Goal: Answer question/provide support

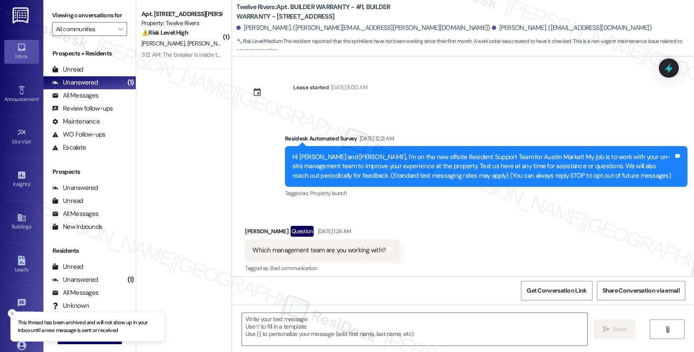
scroll to position [2207, 0]
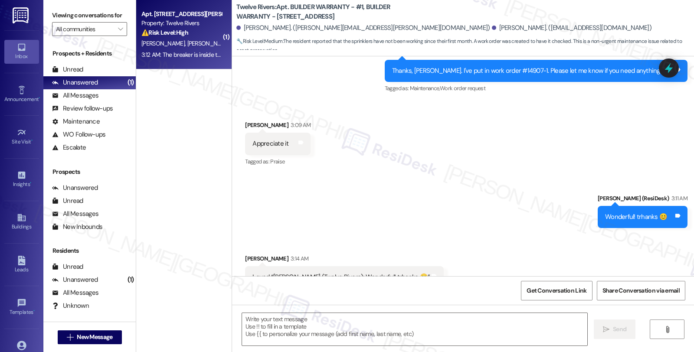
click at [170, 49] on div "3:12 AM: The breaker is inside the house. Let's do it after I come back home. B…" at bounding box center [182, 54] width 82 height 11
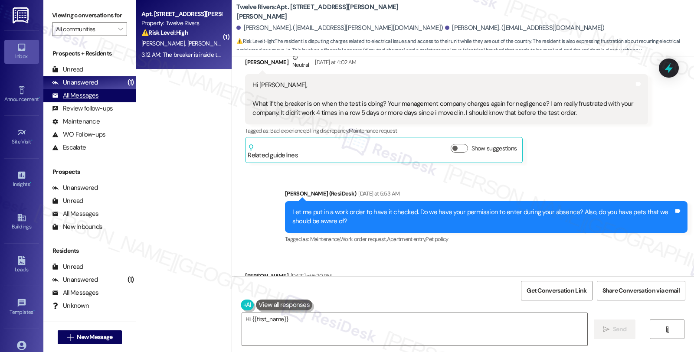
scroll to position [2610, 0]
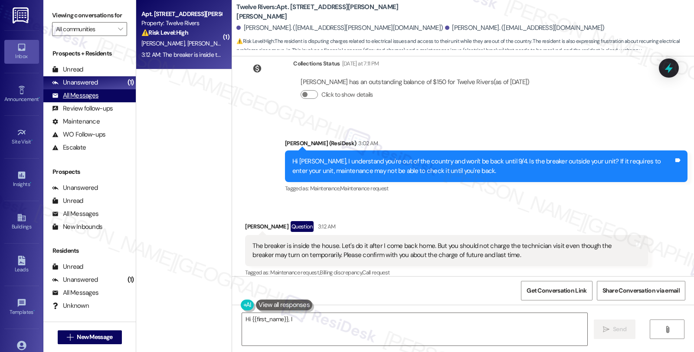
click at [82, 100] on div "All Messages" at bounding box center [75, 95] width 46 height 9
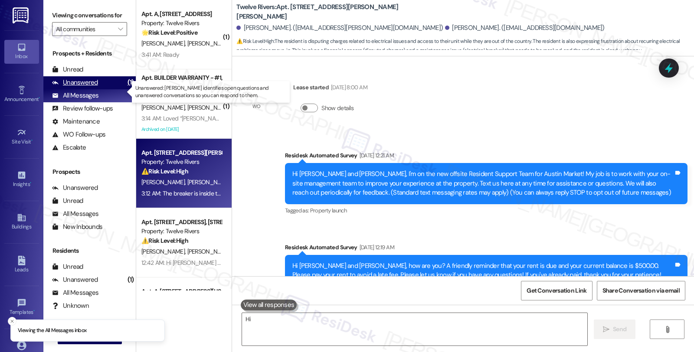
click at [85, 87] on div "Unanswered" at bounding box center [75, 82] width 46 height 9
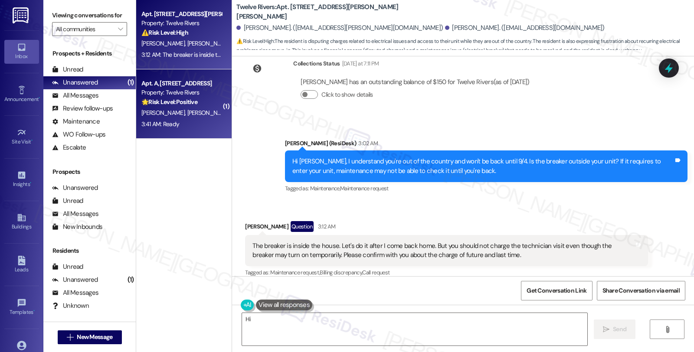
click at [191, 110] on span "[PERSON_NAME] [PERSON_NAME]" at bounding box center [232, 113] width 91 height 8
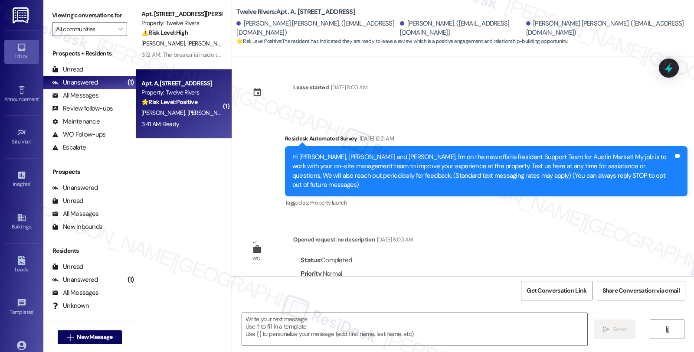
scroll to position [4725, 0]
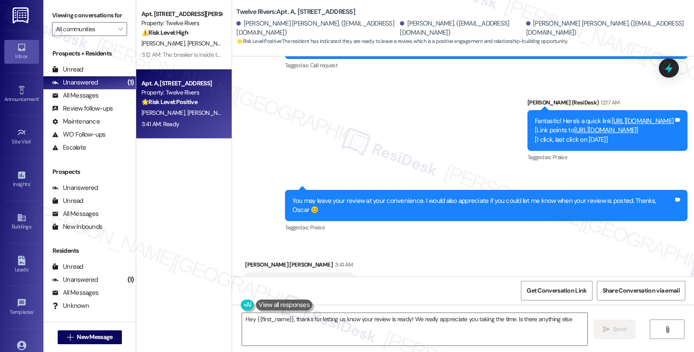
click at [612, 117] on link "[URL][DOMAIN_NAME]" at bounding box center [643, 121] width 62 height 9
click at [242, 322] on textarea "Hey {{first_name}}, thanks for letting us know your review is ready! We really …" at bounding box center [414, 329] width 345 height 33
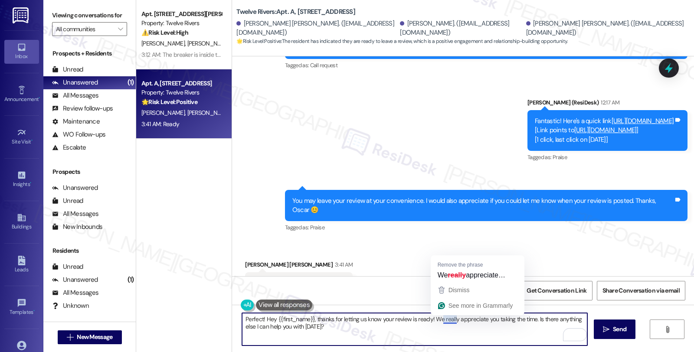
click at [425, 318] on textarea "Perfect! Hey {{first_name}}, thanks for letting us know your review is ready! W…" at bounding box center [414, 329] width 345 height 33
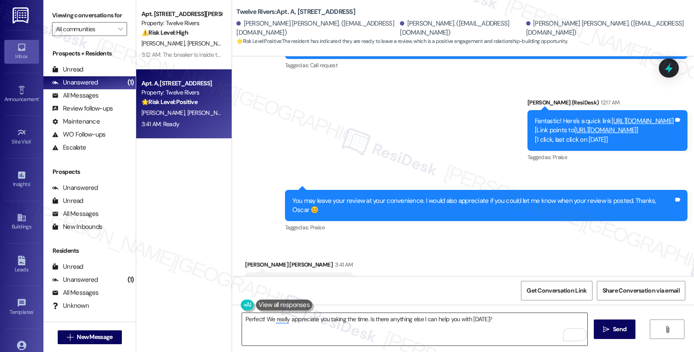
click at [356, 333] on textarea "Perfect! We really appreciate you taking the time. Is there anything else I can…" at bounding box center [414, 329] width 345 height 33
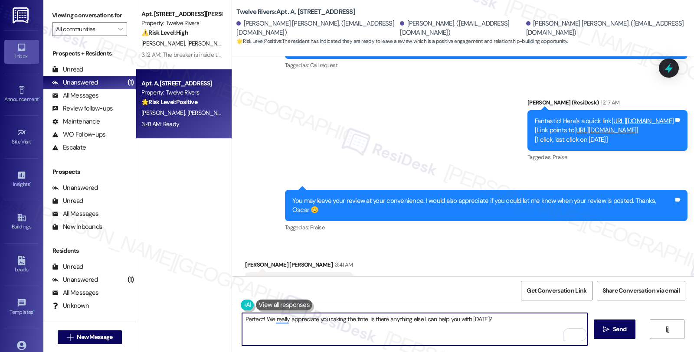
click at [364, 318] on textarea "Perfect! We really appreciate you taking the time. Is there anything else I can…" at bounding box center [414, 329] width 345 height 33
click at [515, 319] on textarea "Perfect! We really appreciate you taking the time. Is there anything else I can…" at bounding box center [414, 329] width 345 height 33
paste textarea "Should you have other concerns, please feel free to reach out. Have a great day!"
click at [565, 317] on textarea "Perfect! We really appreciate you taking the time. Should you have other concer…" at bounding box center [414, 329] width 345 height 33
type textarea "Perfect! We really appreciate you taking the time. Should you have other concer…"
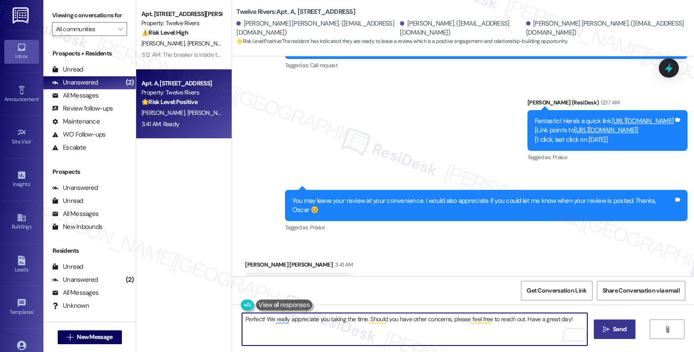
drag, startPoint x: 565, startPoint y: 317, endPoint x: 610, endPoint y: 328, distance: 46.0
click at [611, 328] on span "Send" at bounding box center [619, 329] width 17 height 9
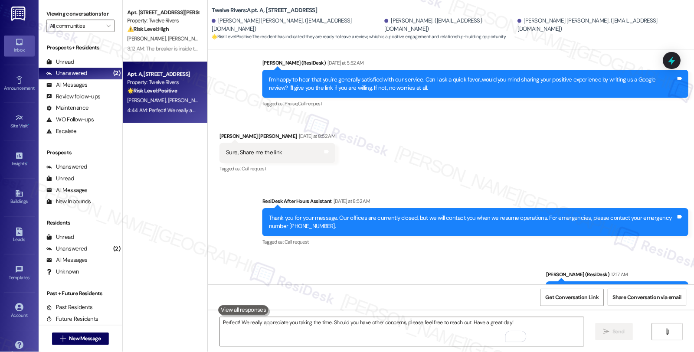
scroll to position [4463, 0]
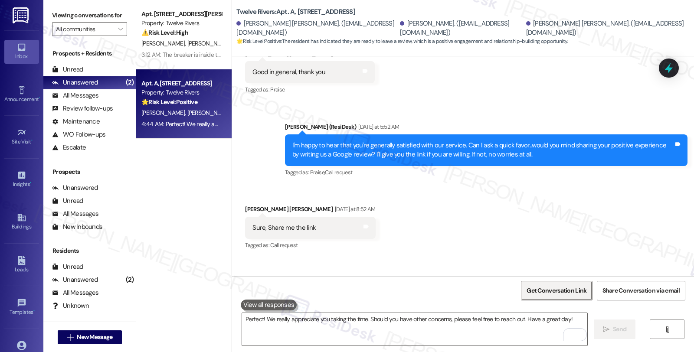
click at [557, 293] on span "Get Conversation Link" at bounding box center [557, 290] width 60 height 9
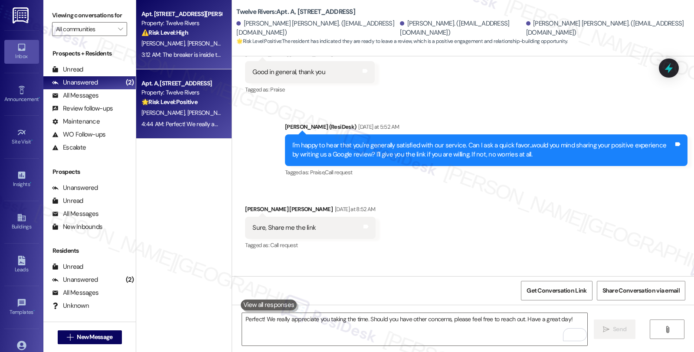
click at [165, 38] on div "[PERSON_NAME] [PERSON_NAME]" at bounding box center [182, 43] width 82 height 11
